Goal: Check status: Check status

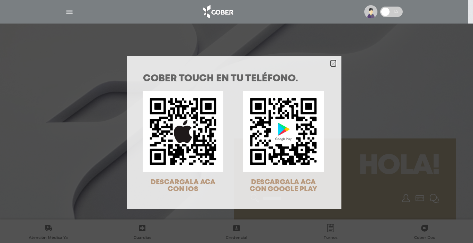
click at [331, 63] on icon "Close" at bounding box center [333, 63] width 5 height 5
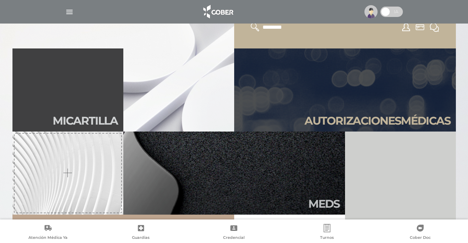
scroll to position [173, 0]
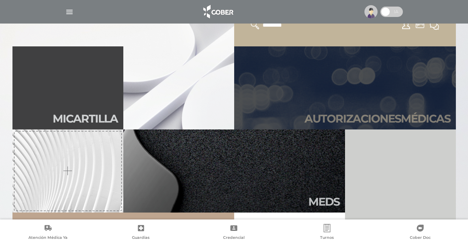
click at [408, 115] on h2 "Autori zaciones médicas" at bounding box center [378, 118] width 146 height 13
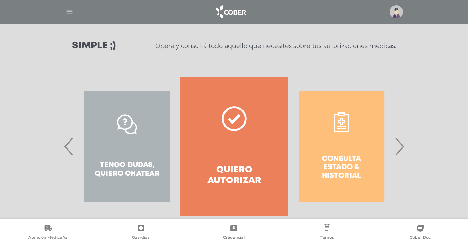
scroll to position [104, 0]
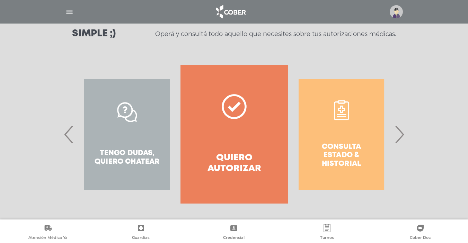
click at [365, 138] on div "Consulta estado & historial" at bounding box center [341, 134] width 107 height 139
click at [397, 137] on span "›" at bounding box center [400, 134] width 14 height 37
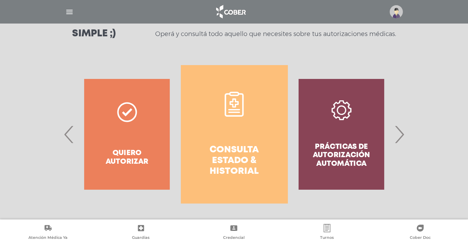
click at [254, 135] on link "Consulta estado & historial" at bounding box center [234, 134] width 107 height 139
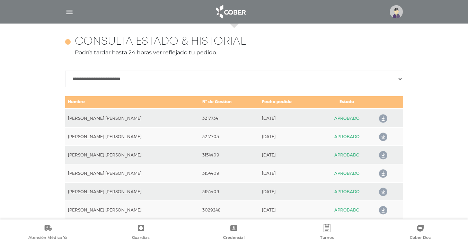
scroll to position [308, 0]
